Goal: Task Accomplishment & Management: Use online tool/utility

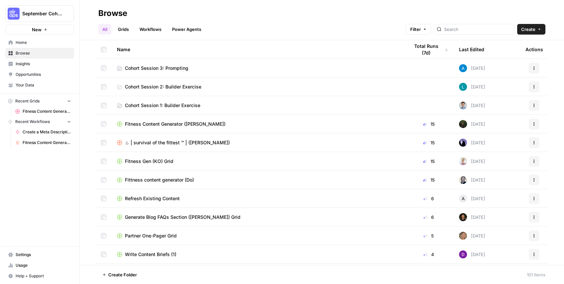
click at [164, 65] on span "Cohort Session 3: Prompting" at bounding box center [156, 68] width 63 height 7
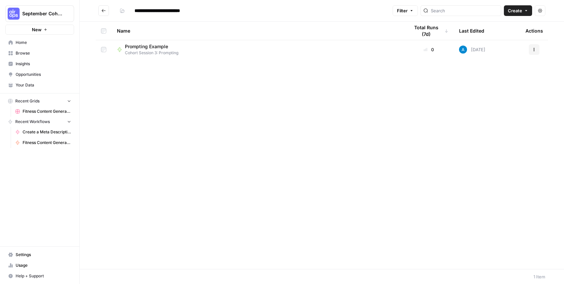
click at [237, 88] on div "Name Total Runs (7d) Last Edited Actions Prompting Example Cohort Session 3: Pr…" at bounding box center [322, 145] width 484 height 247
click at [510, 10] on span "Create" at bounding box center [515, 10] width 14 height 7
click at [498, 34] on span "Workflow" at bounding box center [504, 35] width 37 height 7
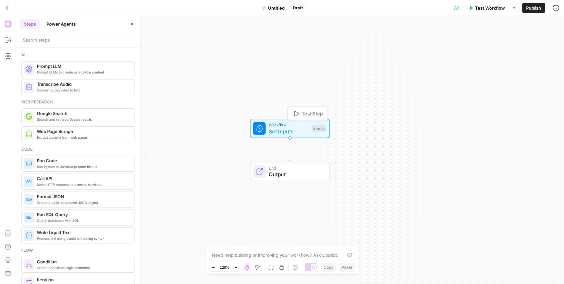
click at [318, 128] on div "Inputs" at bounding box center [318, 128] width 15 height 7
click at [479, 45] on span "Add Field" at bounding box center [488, 45] width 19 height 7
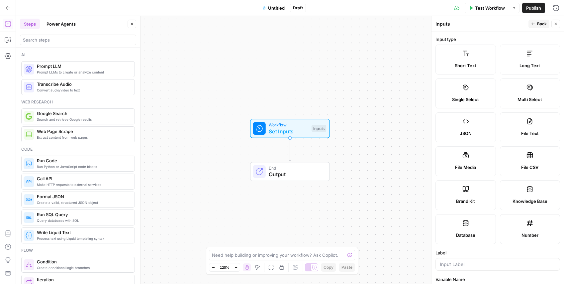
click at [469, 203] on span "Brand Kit" at bounding box center [465, 201] width 19 height 7
click at [475, 199] on div "Brand Kit" at bounding box center [465, 201] width 49 height 7
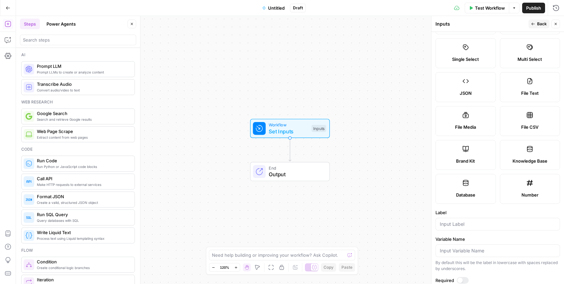
scroll to position [81, 0]
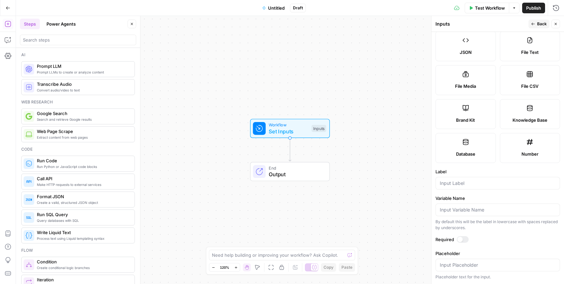
click at [362, 154] on div "Workflow Set Inputs Inputs End Output" at bounding box center [290, 150] width 548 height 268
click at [374, 153] on div "Workflow Set Inputs Inputs End Output" at bounding box center [290, 150] width 548 height 268
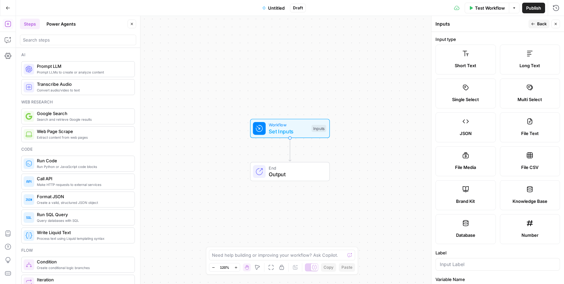
click at [356, 167] on div "Workflow Set Inputs Inputs End Output" at bounding box center [290, 150] width 548 height 268
click at [552, 23] on button "Close" at bounding box center [555, 24] width 9 height 9
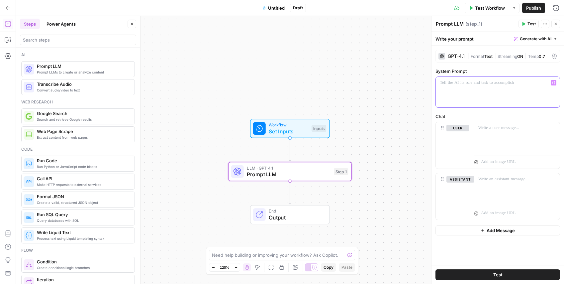
click at [473, 88] on div at bounding box center [498, 92] width 124 height 31
click at [502, 145] on div at bounding box center [516, 137] width 85 height 31
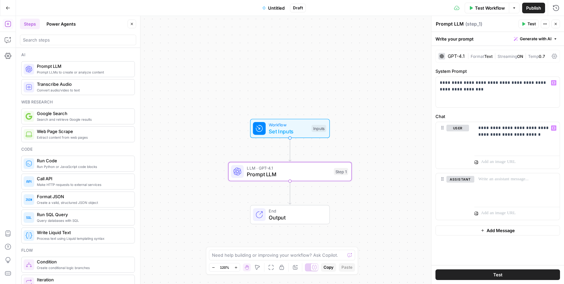
click at [262, 122] on div at bounding box center [259, 128] width 13 height 13
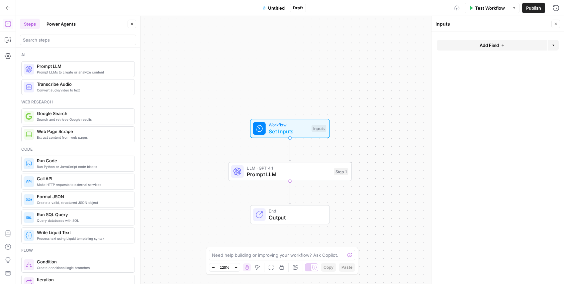
click at [481, 47] on span "Add Field" at bounding box center [488, 45] width 19 height 7
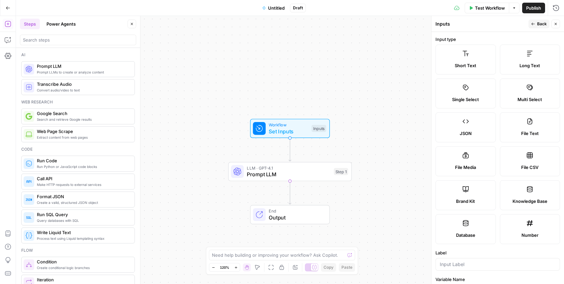
click at [476, 177] on div "Short Text Long Text Single Select Multi Select JSON File Text File Media File …" at bounding box center [497, 143] width 125 height 199
click at [476, 186] on label "Brand Kit" at bounding box center [465, 195] width 60 height 30
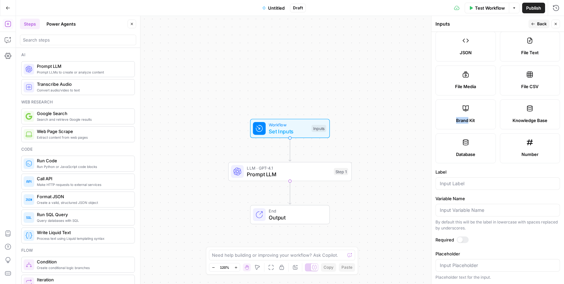
scroll to position [81, 0]
click at [471, 183] on input "Label" at bounding box center [498, 183] width 116 height 7
type input "Brand Kit"
click at [417, 59] on div "Workflow Set Inputs Inputs LLM · GPT-4.1 Prompt LLM Step 1 End Output" at bounding box center [290, 150] width 548 height 268
click at [529, 8] on span "Publish" at bounding box center [533, 8] width 15 height 7
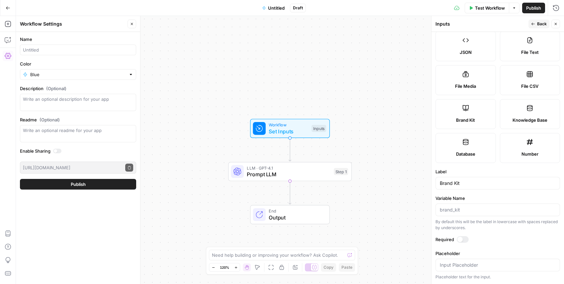
click at [375, 111] on div "Workflow Set Inputs Inputs LLM · GPT-4.1 Prompt LLM Step 1 End Output" at bounding box center [290, 150] width 548 height 268
click at [559, 25] on button "Close" at bounding box center [555, 24] width 9 height 9
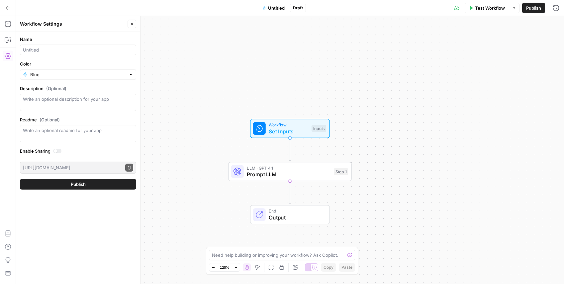
click at [283, 131] on span "Set Inputs" at bounding box center [289, 131] width 40 height 8
click at [292, 172] on span "Prompt LLM" at bounding box center [289, 174] width 84 height 8
type textarea "Prompt LLM"
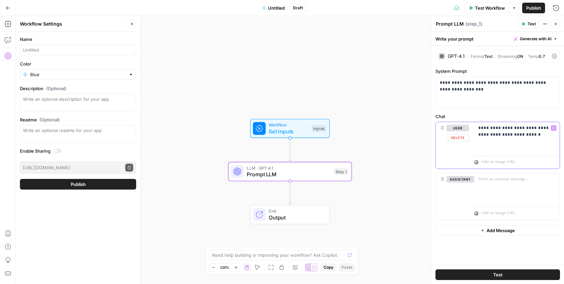
drag, startPoint x: 494, startPoint y: 127, endPoint x: 499, endPoint y: 189, distance: 62.0
click at [494, 127] on p "**********" at bounding box center [516, 131] width 77 height 13
click at [545, 136] on p "**********" at bounding box center [516, 131] width 77 height 13
drag, startPoint x: 539, startPoint y: 142, endPoint x: 441, endPoint y: 122, distance: 99.7
click at [437, 122] on div "**********" at bounding box center [497, 145] width 125 height 47
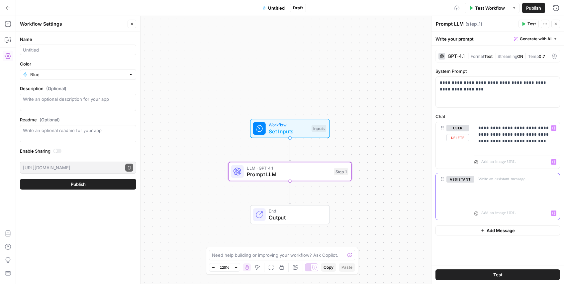
click at [510, 211] on p at bounding box center [513, 213] width 65 height 7
click at [506, 241] on div "**********" at bounding box center [497, 155] width 132 height 219
click at [458, 52] on div "GPT-4.1 | Format Text | Streaming ON | Temp 0.7" at bounding box center [497, 56] width 125 height 13
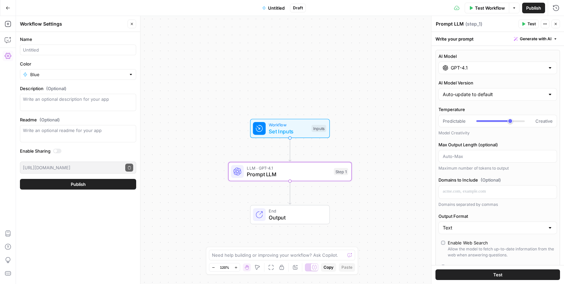
click at [474, 67] on input "GPT-4.1" at bounding box center [498, 67] width 94 height 7
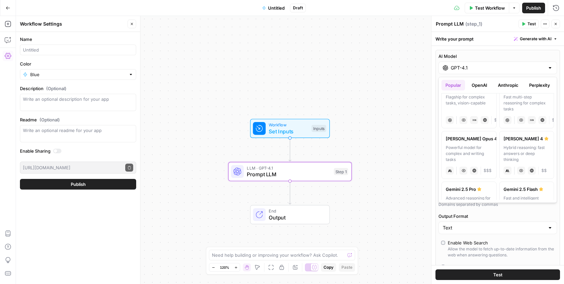
scroll to position [70, 0]
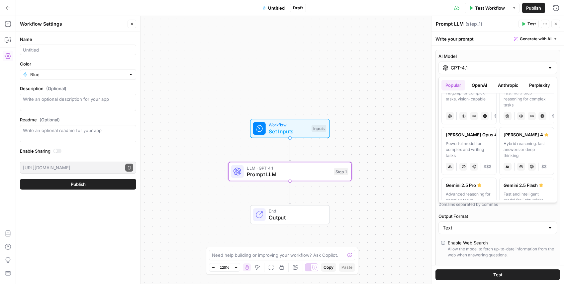
click at [528, 142] on div "Hybrid reasoning: fast answers or deep thinking" at bounding box center [526, 149] width 46 height 18
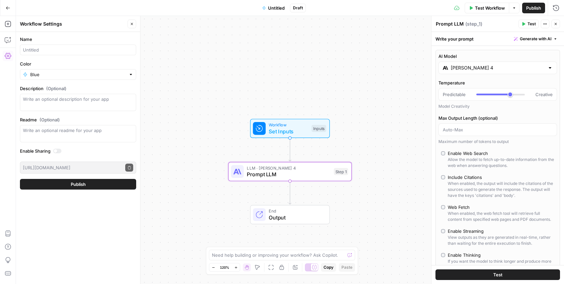
click at [496, 272] on span "Test" at bounding box center [497, 274] width 9 height 7
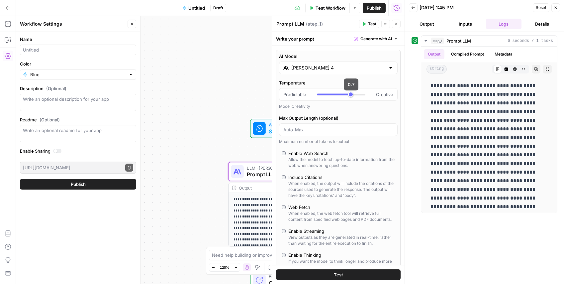
click at [309, 63] on div "[PERSON_NAME] 4" at bounding box center [338, 67] width 119 height 13
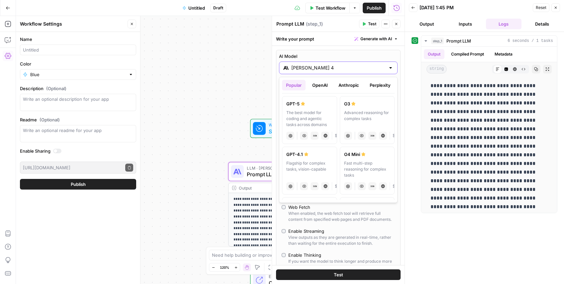
scroll to position [0, 48]
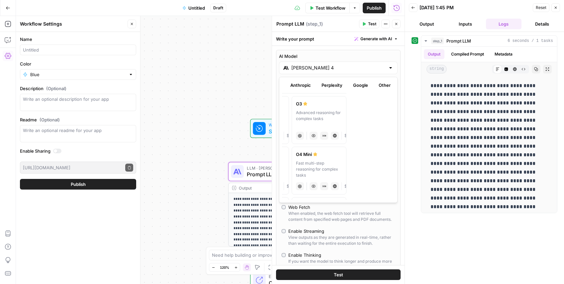
click at [364, 85] on button "Google" at bounding box center [360, 85] width 23 height 11
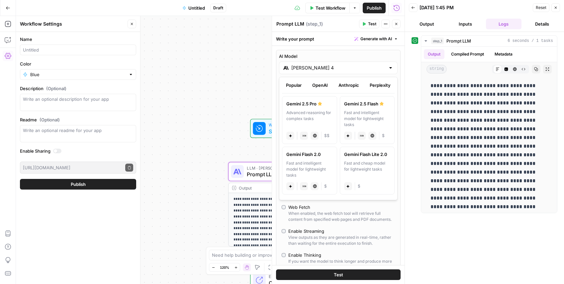
click at [293, 86] on button "Popular" at bounding box center [294, 85] width 24 height 11
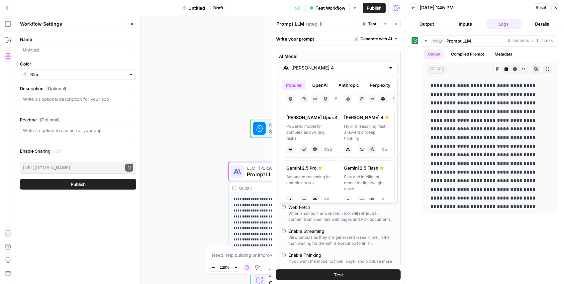
scroll to position [90, 0]
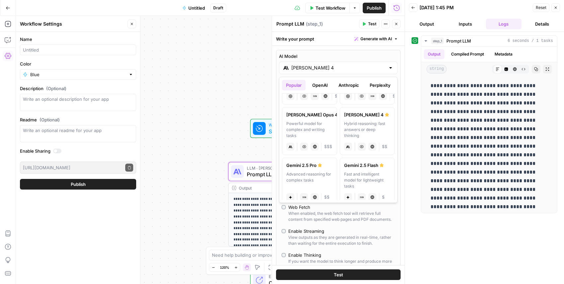
click at [304, 165] on div "Gemini 2.5 Pro" at bounding box center [309, 165] width 46 height 7
type input "Gemini 2.5 Pro"
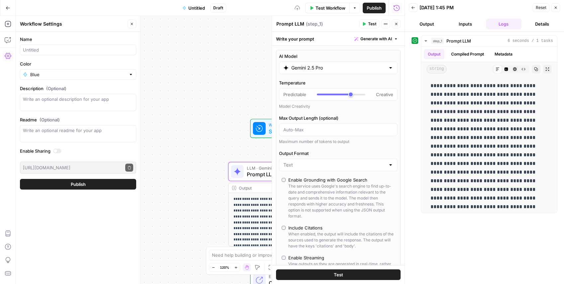
click at [347, 269] on button "Test" at bounding box center [338, 274] width 125 height 11
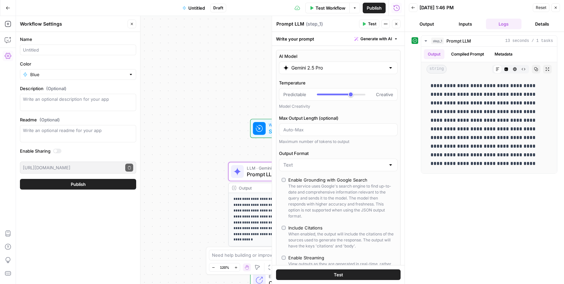
click at [189, 9] on span "Untitled" at bounding box center [196, 8] width 17 height 7
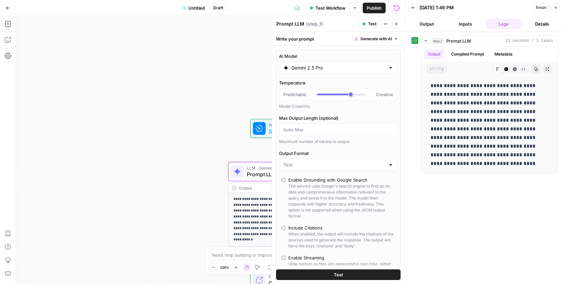
click at [190, 7] on span "Untitled" at bounding box center [196, 8] width 17 height 7
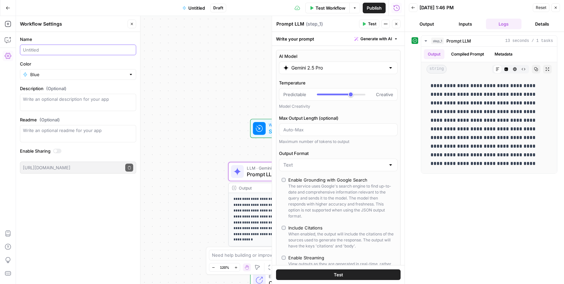
click at [74, 46] on input "Name" at bounding box center [78, 49] width 110 height 7
type input "Product Description (Helena)"
click at [68, 70] on div "Blue" at bounding box center [78, 74] width 116 height 11
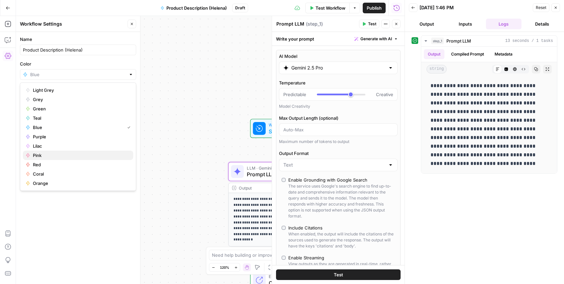
click at [51, 156] on span "Pink" at bounding box center [80, 155] width 95 height 7
type input "Pink"
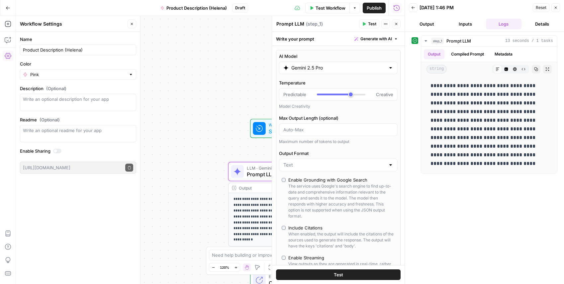
click at [168, 145] on div "**********" at bounding box center [210, 150] width 388 height 268
click at [530, 213] on div "**********" at bounding box center [484, 157] width 146 height 245
click at [323, 70] on input "Gemini 2.5 Pro" at bounding box center [338, 67] width 94 height 7
drag, startPoint x: 359, startPoint y: 55, endPoint x: 360, endPoint y: 59, distance: 3.7
click at [359, 55] on label "AI Model" at bounding box center [338, 56] width 119 height 7
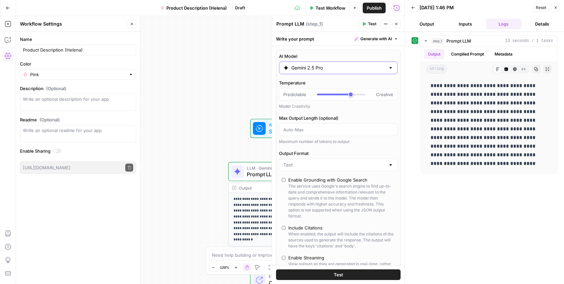
click at [359, 64] on input "Gemini 2.5 Pro" at bounding box center [338, 67] width 94 height 7
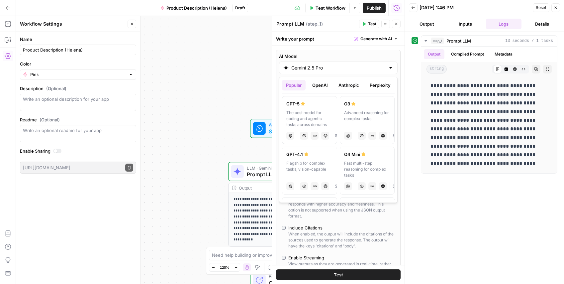
click at [464, 189] on div "**********" at bounding box center [484, 157] width 146 height 245
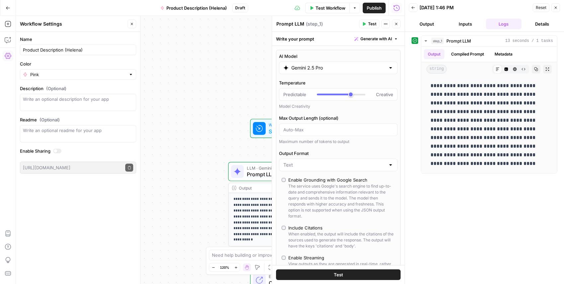
click at [367, 178] on div "Enable Grounding with Google Search" at bounding box center [341, 179] width 107 height 7
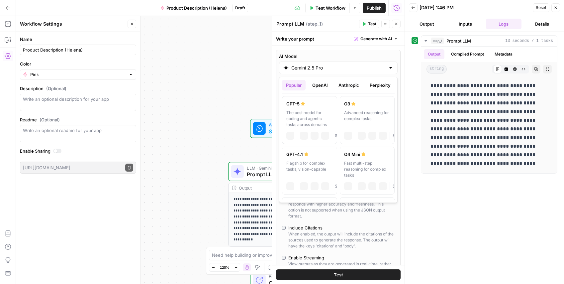
click at [300, 58] on label "AI Model" at bounding box center [338, 56] width 119 height 7
click at [300, 64] on input "Gemini 2.5 Pro" at bounding box center [338, 67] width 94 height 7
click at [300, 58] on label "AI Model" at bounding box center [338, 56] width 119 height 7
click at [300, 64] on input "Gemini 2.5 Pro" at bounding box center [338, 67] width 94 height 7
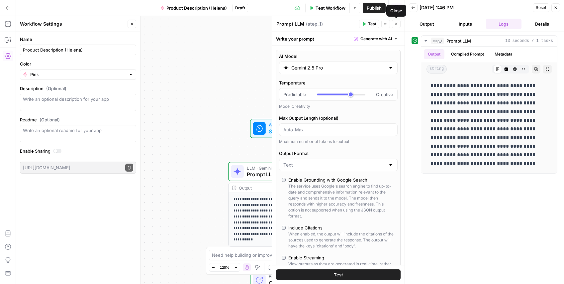
drag, startPoint x: 397, startPoint y: 25, endPoint x: 369, endPoint y: 75, distance: 57.6
click at [397, 25] on icon "button" at bounding box center [396, 24] width 4 height 4
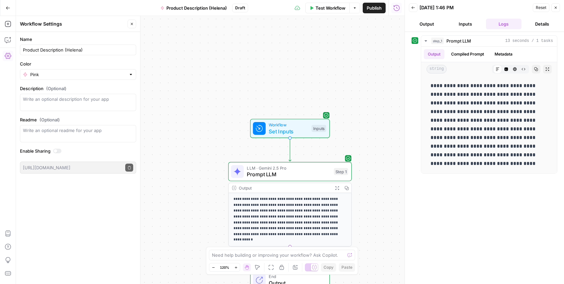
click at [300, 212] on p "**********" at bounding box center [289, 216] width 113 height 41
click at [283, 174] on span "Prompt LLM" at bounding box center [289, 174] width 84 height 8
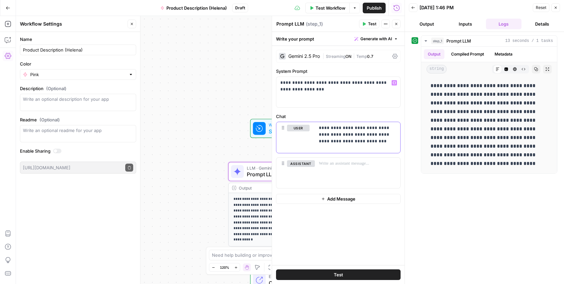
click at [367, 140] on p "**********" at bounding box center [357, 135] width 77 height 20
click at [381, 141] on p "**********" at bounding box center [357, 135] width 77 height 20
drag, startPoint x: 397, startPoint y: 155, endPoint x: 421, endPoint y: 181, distance: 35.5
click at [397, 155] on div "**********" at bounding box center [357, 141] width 85 height 39
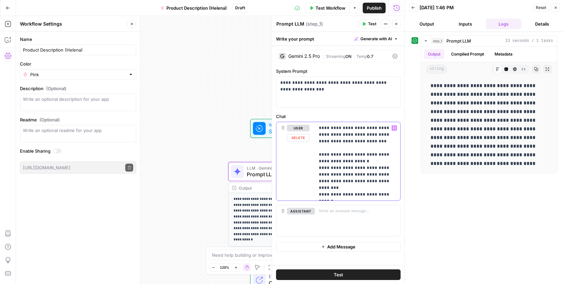
drag, startPoint x: 323, startPoint y: 167, endPoint x: 364, endPoint y: 175, distance: 41.0
click at [323, 167] on p "**********" at bounding box center [357, 161] width 77 height 73
click at [339, 271] on span "Test" at bounding box center [338, 274] width 9 height 7
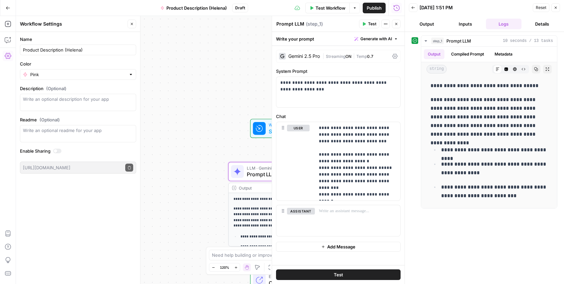
click at [339, 271] on span "Test" at bounding box center [338, 274] width 9 height 7
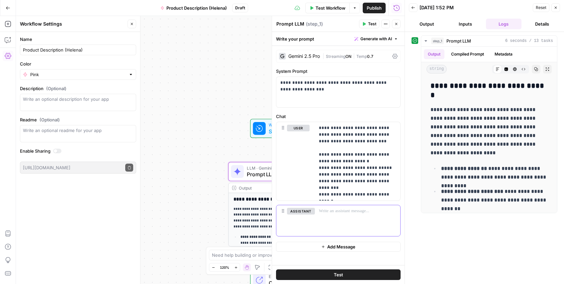
click at [347, 222] on div at bounding box center [357, 220] width 85 height 31
click at [253, 72] on div "**********" at bounding box center [210, 150] width 388 height 268
click at [551, 6] on div "Reset Close" at bounding box center [546, 8] width 27 height 10
click at [557, 8] on span "Close" at bounding box center [557, 8] width 0 height 0
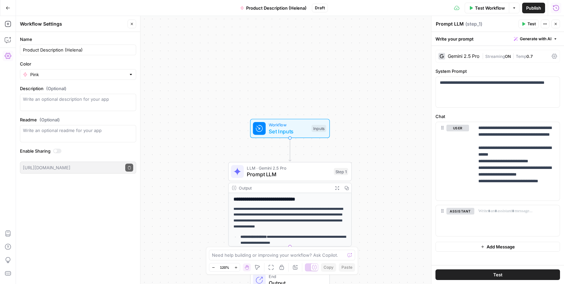
click at [555, 9] on icon "button" at bounding box center [556, 8] width 7 height 7
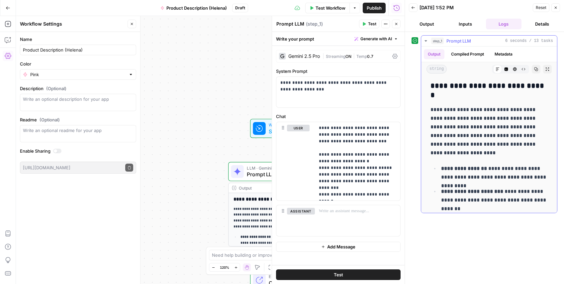
scroll to position [31, 0]
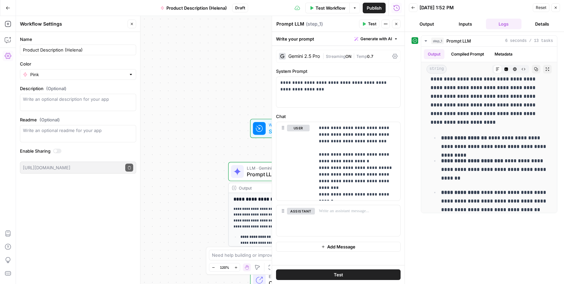
click at [505, 24] on button "Logs" at bounding box center [504, 24] width 36 height 11
click at [414, 39] on icon at bounding box center [414, 40] width 5 height 5
drag, startPoint x: 475, startPoint y: 24, endPoint x: 525, endPoint y: 24, distance: 50.1
click at [475, 24] on button "Inputs" at bounding box center [465, 24] width 36 height 11
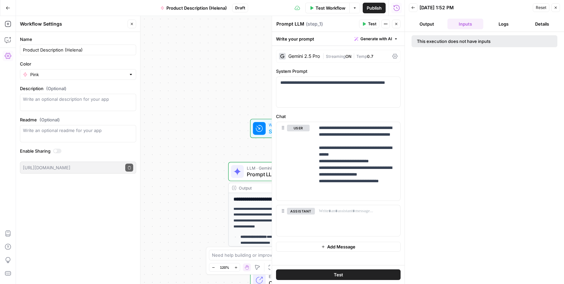
click at [539, 25] on button "Details" at bounding box center [542, 24] width 36 height 11
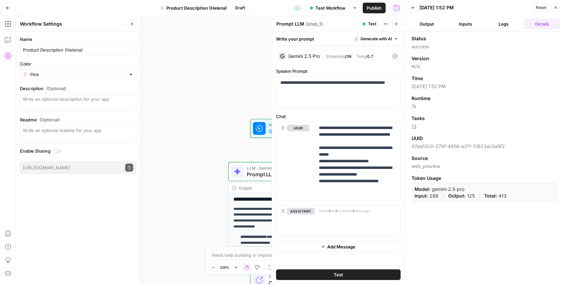
click at [499, 24] on button "Logs" at bounding box center [504, 24] width 36 height 11
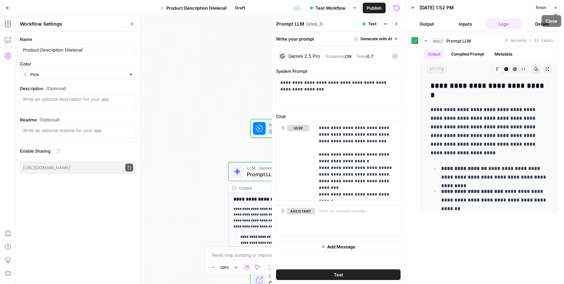
click at [554, 8] on icon "button" at bounding box center [556, 8] width 4 height 4
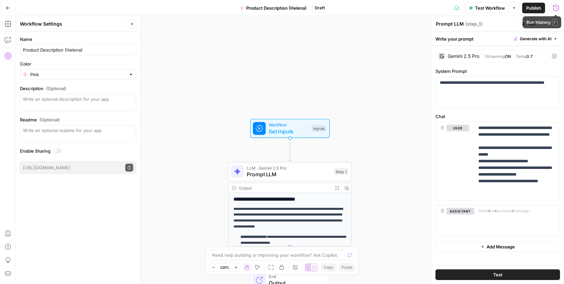
click at [552, 9] on button "Run History" at bounding box center [556, 8] width 11 height 11
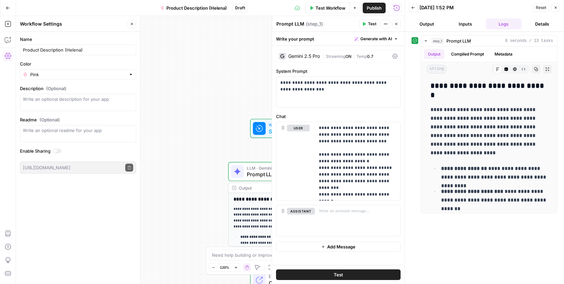
click at [413, 10] on button "Back" at bounding box center [413, 7] width 9 height 9
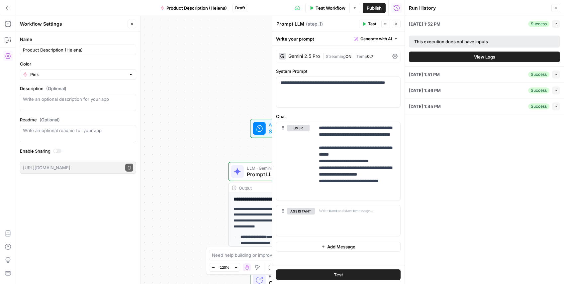
click at [465, 73] on div "[DATE] 1:51 PM Success Collapse" at bounding box center [484, 74] width 151 height 16
click at [538, 73] on div "Success" at bounding box center [538, 74] width 21 height 6
click at [555, 75] on icon "button" at bounding box center [556, 74] width 4 height 4
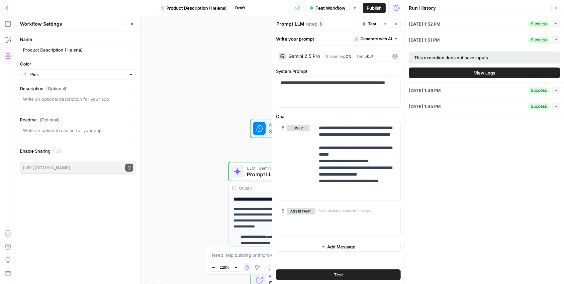
click at [496, 72] on button "View Logs" at bounding box center [484, 72] width 151 height 11
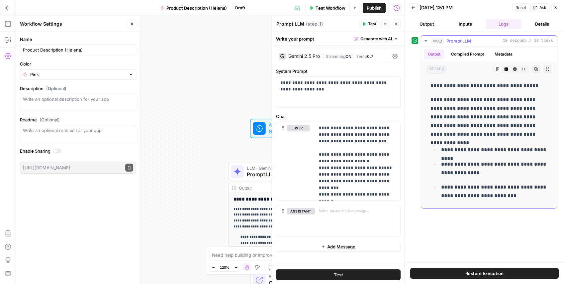
click at [508, 68] on button "Code Editor" at bounding box center [506, 69] width 9 height 9
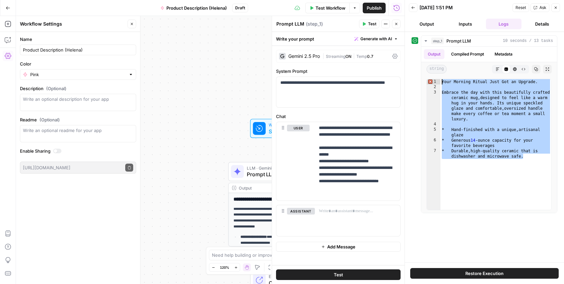
drag, startPoint x: 523, startPoint y: 152, endPoint x: 405, endPoint y: 70, distance: 143.3
click at [405, 70] on div "**********" at bounding box center [483, 142] width 159 height 284
type textarea "**********"
click at [523, 70] on icon "button" at bounding box center [523, 69] width 4 height 4
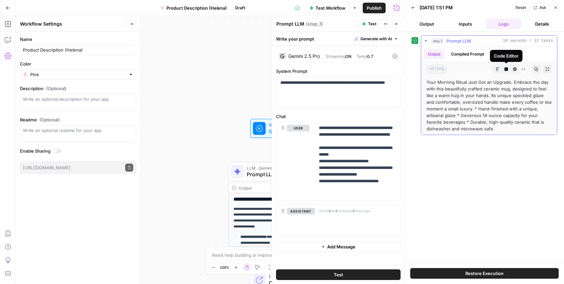
click at [505, 69] on icon "button" at bounding box center [506, 69] width 4 height 4
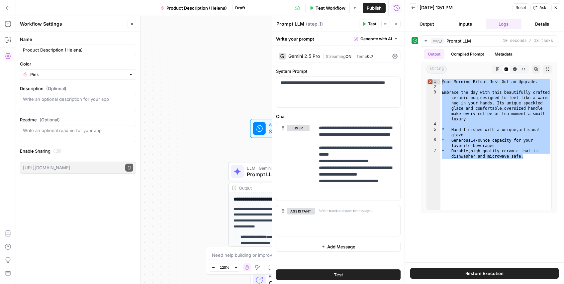
drag, startPoint x: 544, startPoint y: 155, endPoint x: 384, endPoint y: 57, distance: 187.2
click at [384, 57] on body "**********" at bounding box center [282, 142] width 564 height 284
type textarea "**********"
click at [142, 233] on div at bounding box center [140, 150] width 7 height 268
click at [361, 221] on div at bounding box center [357, 220] width 85 height 31
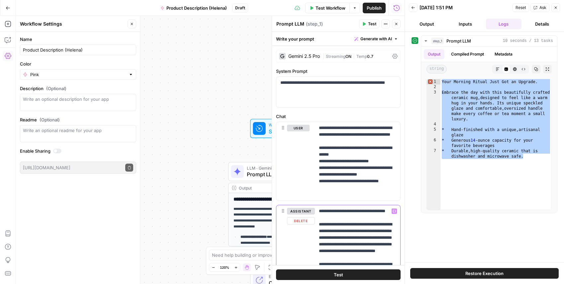
click at [317, 210] on div "**********" at bounding box center [357, 264] width 85 height 118
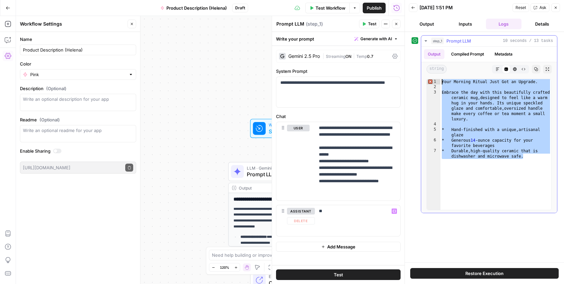
click at [475, 175] on div "Your Morning Ritual Just Got an Upgrade. Embrace the day with this beautifully …" at bounding box center [495, 152] width 111 height 146
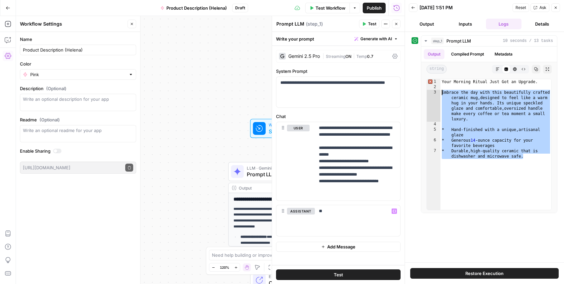
drag, startPoint x: 538, startPoint y: 159, endPoint x: 329, endPoint y: 69, distance: 227.2
click at [329, 69] on body "**********" at bounding box center [282, 142] width 564 height 284
type textarea "**********"
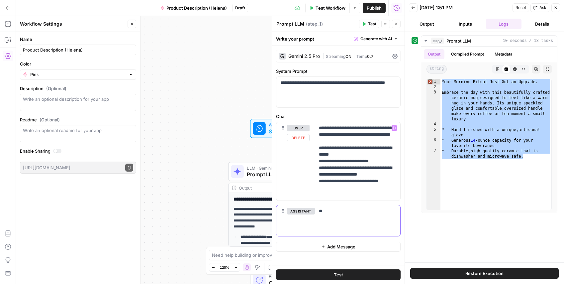
click at [356, 208] on p "**" at bounding box center [357, 211] width 77 height 7
drag, startPoint x: 338, startPoint y: 210, endPoint x: 234, endPoint y: 176, distance: 109.8
click at [234, 176] on body "**********" at bounding box center [282, 142] width 564 height 284
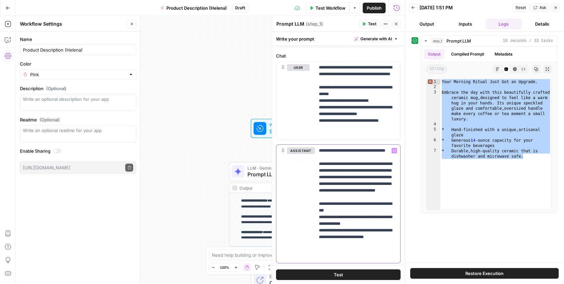
scroll to position [78, 0]
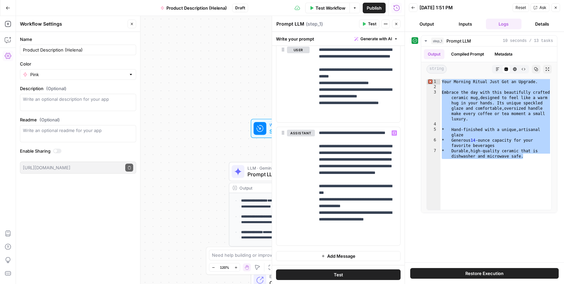
click at [340, 257] on span "Add Message" at bounding box center [341, 255] width 28 height 7
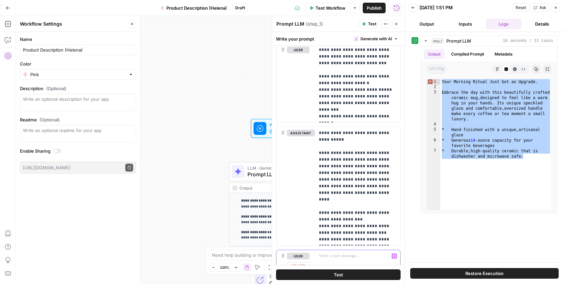
click at [334, 253] on p at bounding box center [357, 255] width 77 height 7
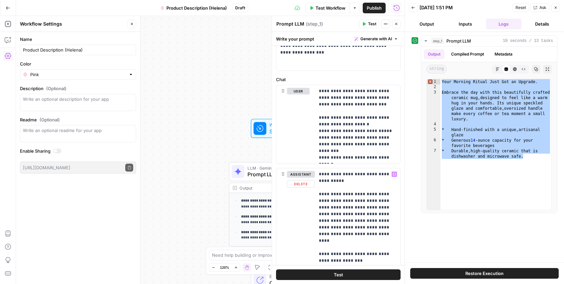
scroll to position [0, 0]
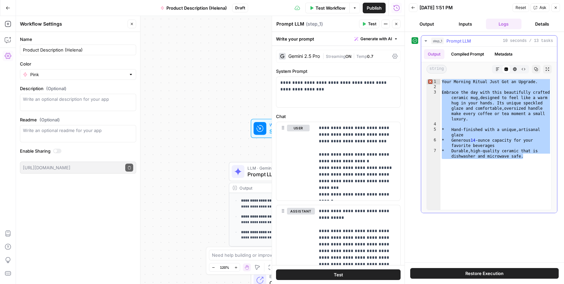
drag, startPoint x: 488, startPoint y: 66, endPoint x: 496, endPoint y: 70, distance: 8.6
click at [488, 66] on div at bounding box center [469, 69] width 40 height 9
click at [498, 70] on icon "button" at bounding box center [497, 69] width 4 height 4
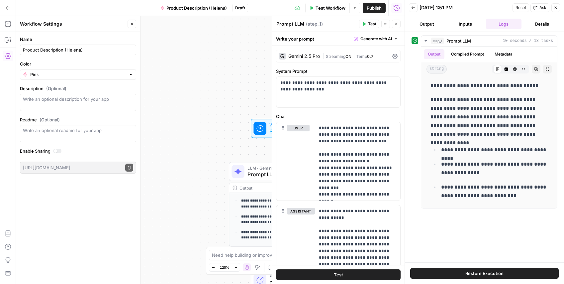
click at [554, 8] on icon "button" at bounding box center [556, 8] width 4 height 4
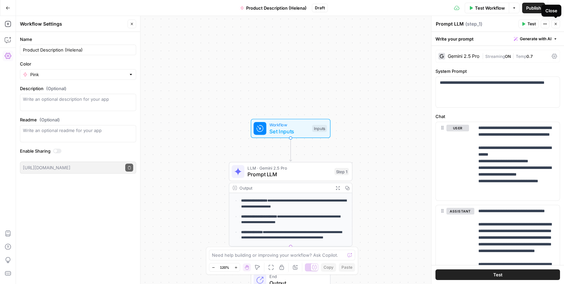
click at [552, 26] on button "Close" at bounding box center [555, 24] width 9 height 9
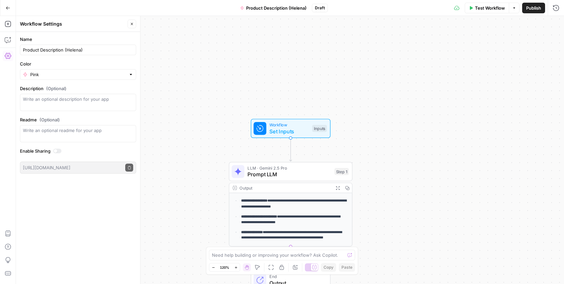
click at [556, 16] on div "**********" at bounding box center [290, 150] width 548 height 268
click at [557, 8] on icon "button" at bounding box center [556, 8] width 7 height 7
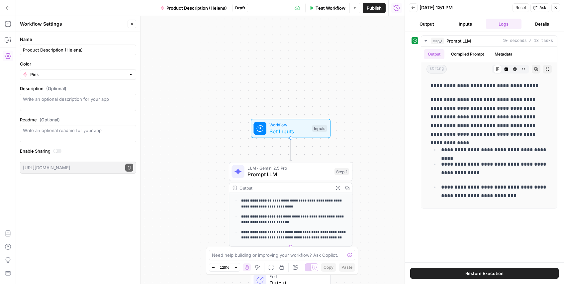
click at [492, 22] on button "Logs" at bounding box center [504, 24] width 36 height 11
click at [456, 25] on button "Inputs" at bounding box center [465, 24] width 36 height 11
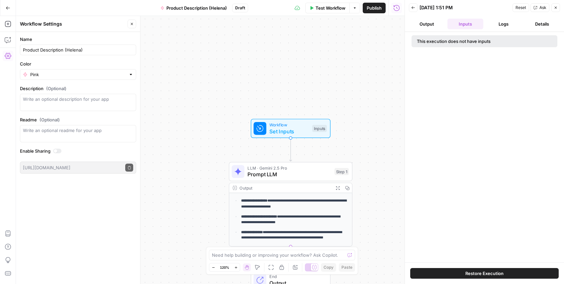
click at [500, 21] on button "Logs" at bounding box center [504, 24] width 36 height 11
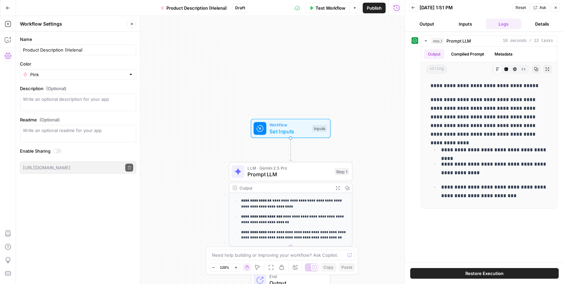
click at [415, 7] on button "Back" at bounding box center [413, 7] width 9 height 9
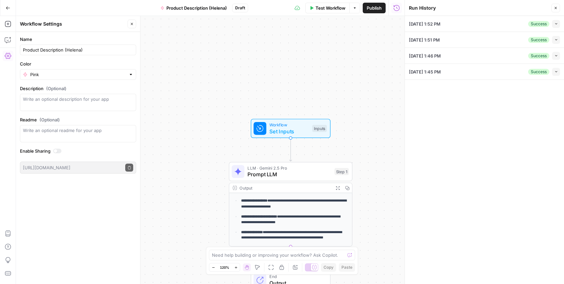
click at [460, 23] on div "[DATE] 1:52 PM Success Collapse" at bounding box center [484, 24] width 151 height 16
click at [558, 24] on button "Collapse" at bounding box center [556, 24] width 8 height 8
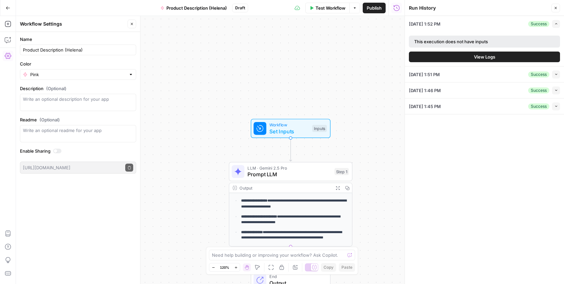
click at [489, 55] on span "View Logs" at bounding box center [484, 56] width 21 height 7
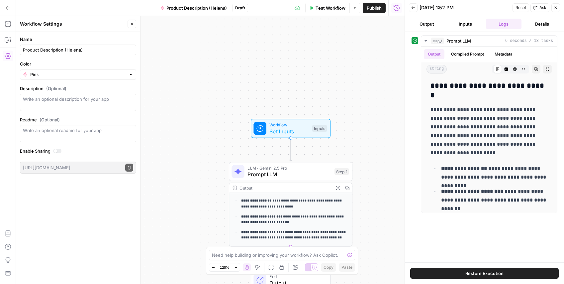
click at [414, 8] on icon "button" at bounding box center [413, 8] width 4 height 4
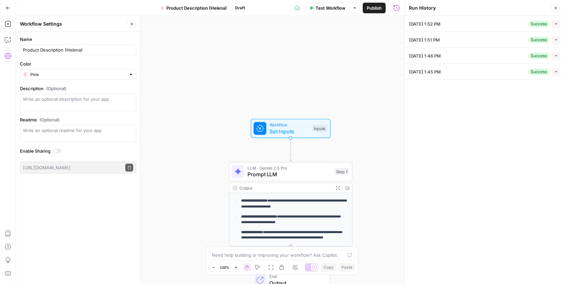
click at [274, 226] on ul "**********" at bounding box center [290, 218] width 113 height 43
click at [290, 178] on span "Prompt LLM" at bounding box center [289, 174] width 84 height 8
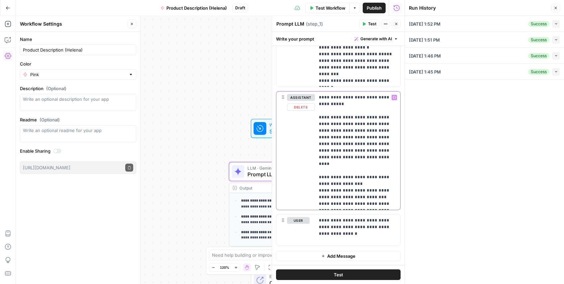
scroll to position [79, 0]
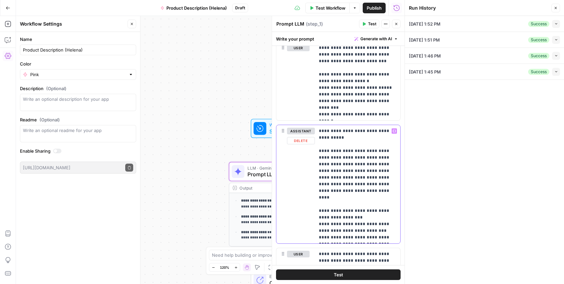
drag, startPoint x: 392, startPoint y: 204, endPoint x: 195, endPoint y: 35, distance: 259.0
click at [195, 35] on body "**********" at bounding box center [282, 142] width 564 height 284
click at [343, 274] on button "Test" at bounding box center [338, 274] width 125 height 11
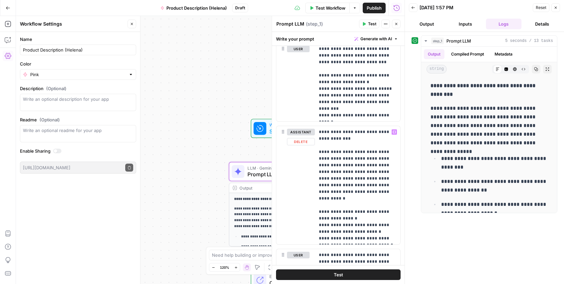
scroll to position [114, 0]
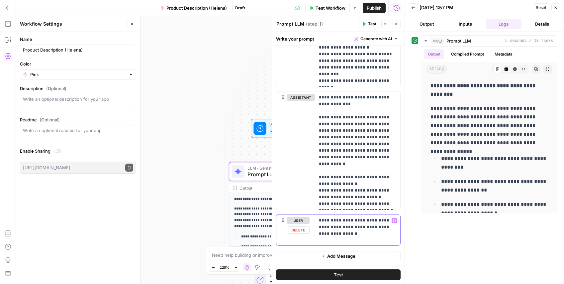
click at [378, 237] on div "**********" at bounding box center [357, 229] width 85 height 31
click at [326, 96] on p "**********" at bounding box center [357, 150] width 77 height 113
click at [234, 44] on div "**********" at bounding box center [210, 150] width 388 height 268
click at [10, 9] on icon "button" at bounding box center [8, 8] width 5 height 5
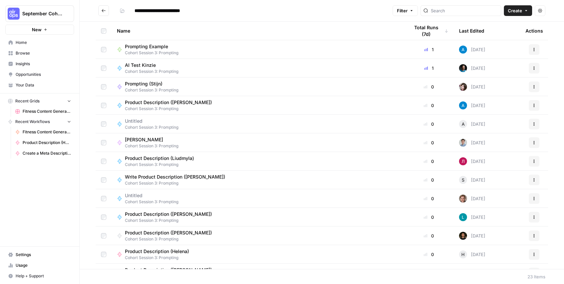
click at [35, 83] on span "Your Data" at bounding box center [43, 85] width 55 height 6
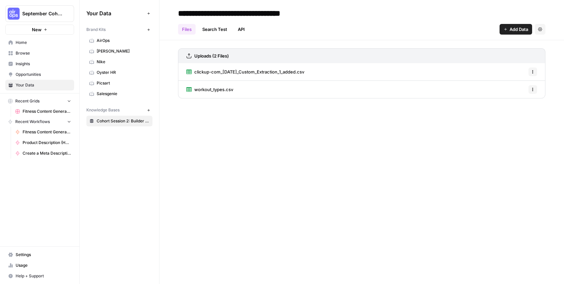
click at [518, 29] on span "Add Data" at bounding box center [518, 29] width 19 height 7
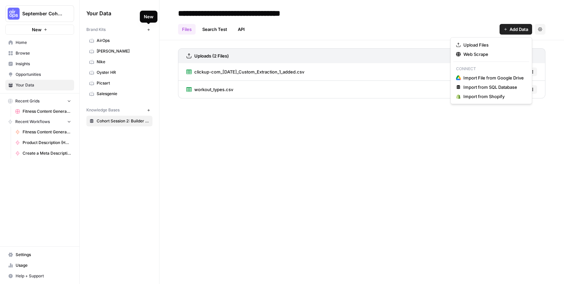
click at [148, 30] on icon "button" at bounding box center [149, 30] width 4 height 4
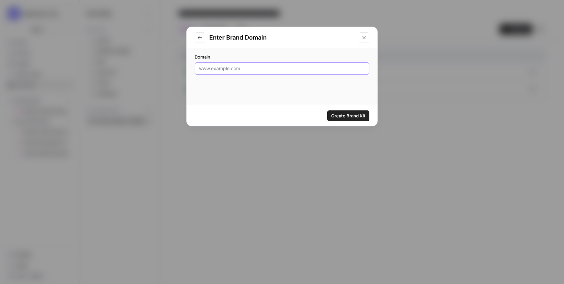
click at [231, 67] on input "Domain" at bounding box center [282, 68] width 166 height 7
click at [365, 38] on icon "Close modal" at bounding box center [363, 37] width 5 height 5
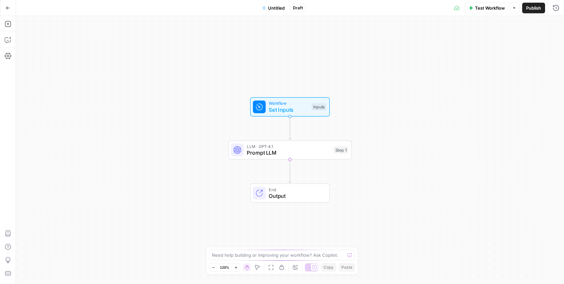
click at [8, 6] on icon "button" at bounding box center [8, 8] width 5 height 5
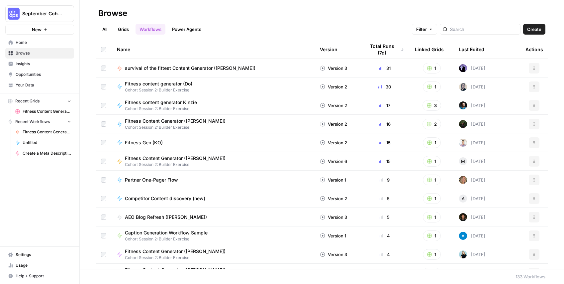
click at [108, 33] on link "All" at bounding box center [104, 29] width 13 height 11
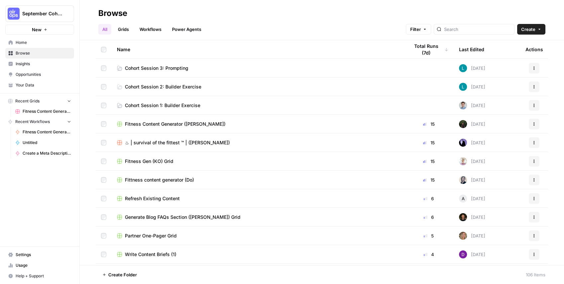
click at [149, 64] on td "Cohort Session 3: Prompting" at bounding box center [258, 68] width 292 height 18
click at [150, 69] on span "Cohort Session 3: Prompting" at bounding box center [156, 68] width 63 height 7
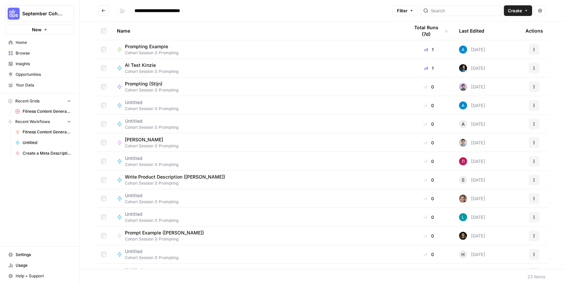
click at [213, 83] on div "Prompting (Stijn) Cohort Session 3: Prompting" at bounding box center [258, 86] width 282 height 13
click at [213, 83] on div "**********" at bounding box center [322, 142] width 484 height 284
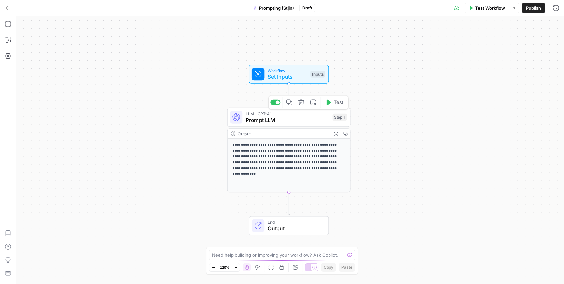
click at [277, 69] on span "Workflow" at bounding box center [288, 70] width 40 height 6
